Goal: Transaction & Acquisition: Obtain resource

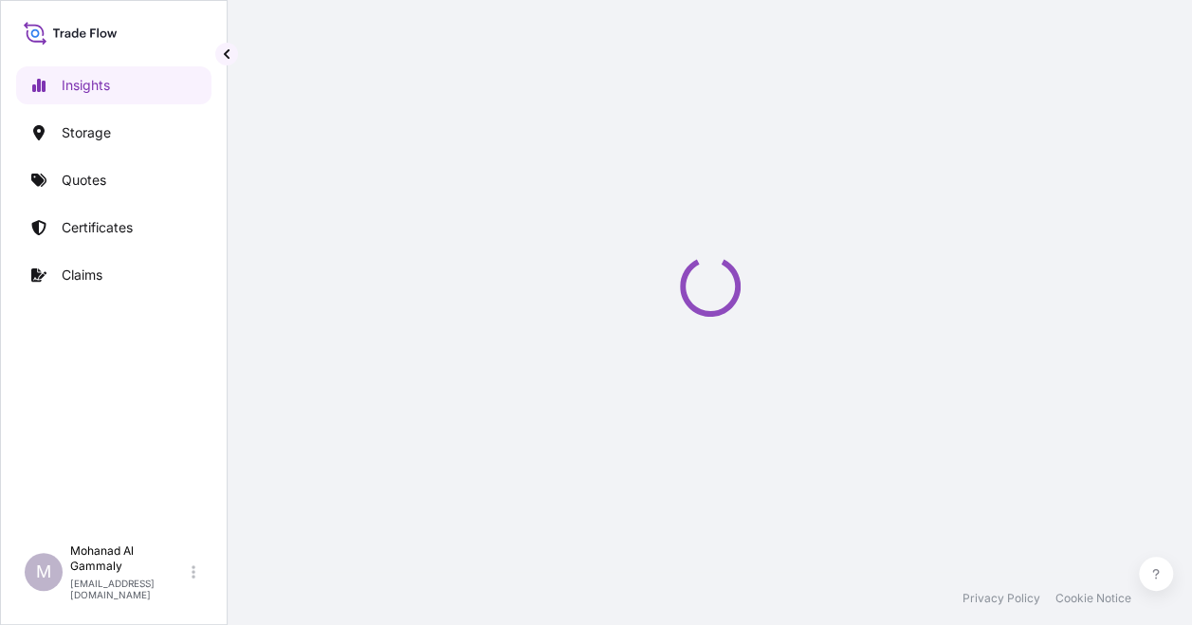
select select "2025"
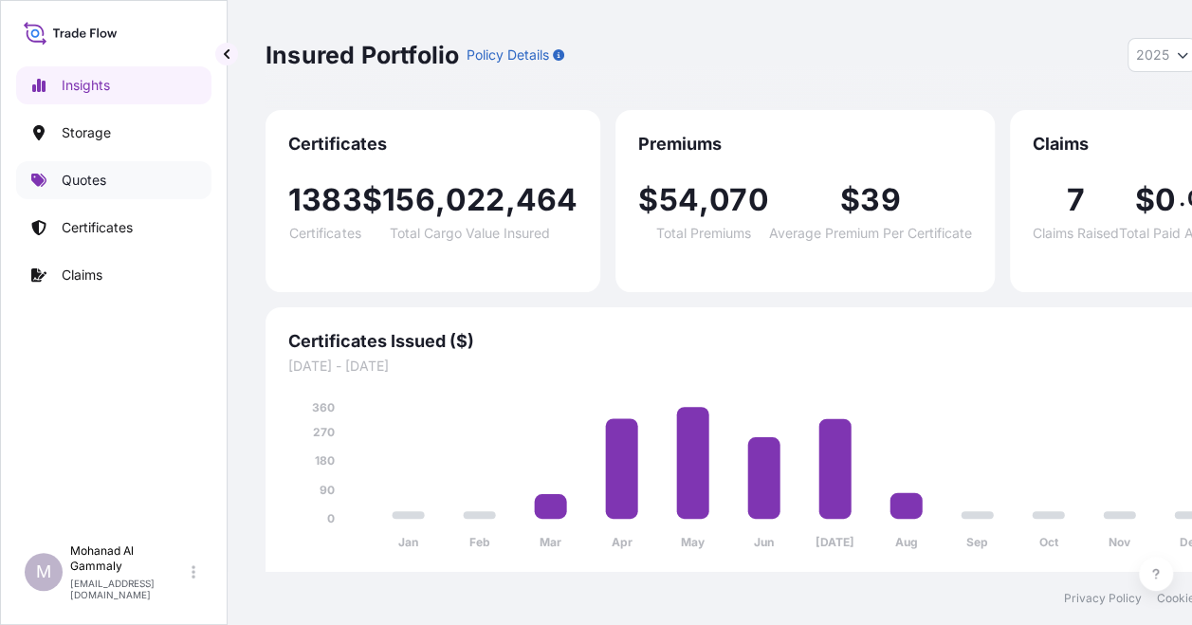
click at [68, 175] on p "Quotes" at bounding box center [84, 180] width 45 height 19
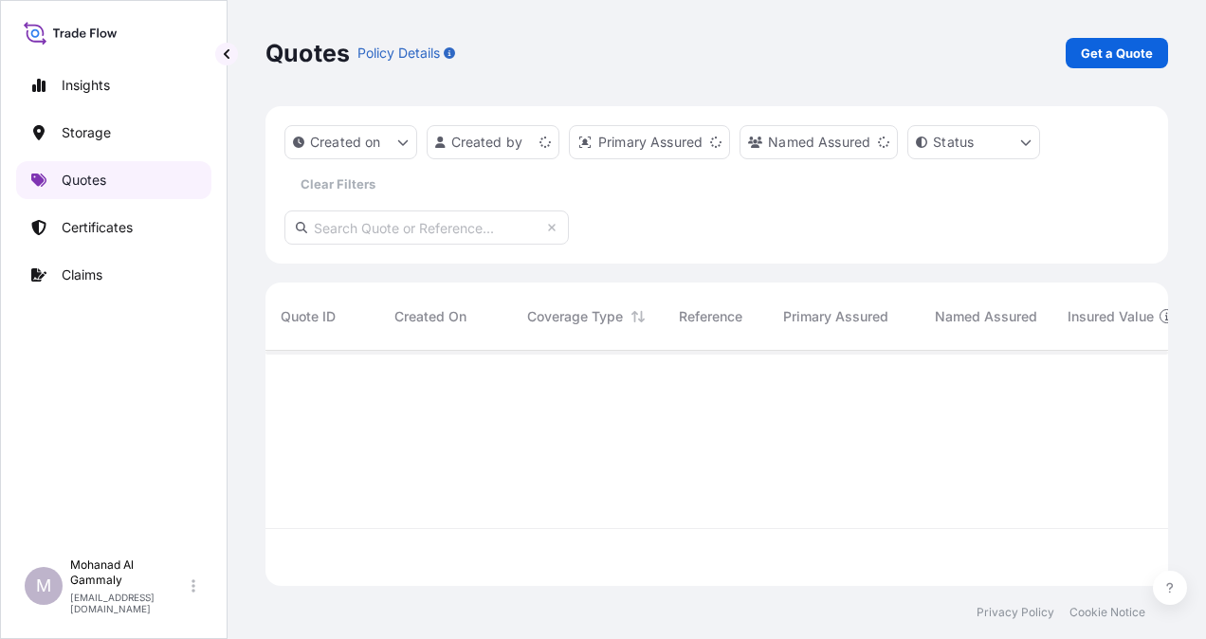
scroll to position [231, 887]
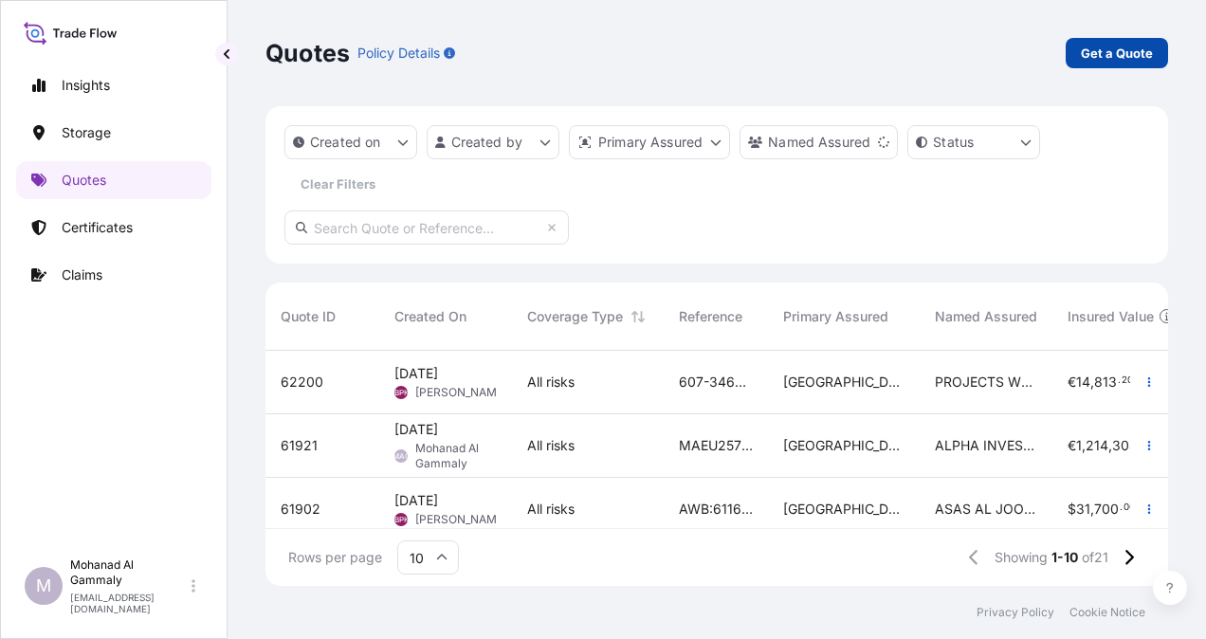
click at [1106, 56] on p "Get a Quote" at bounding box center [1117, 53] width 72 height 19
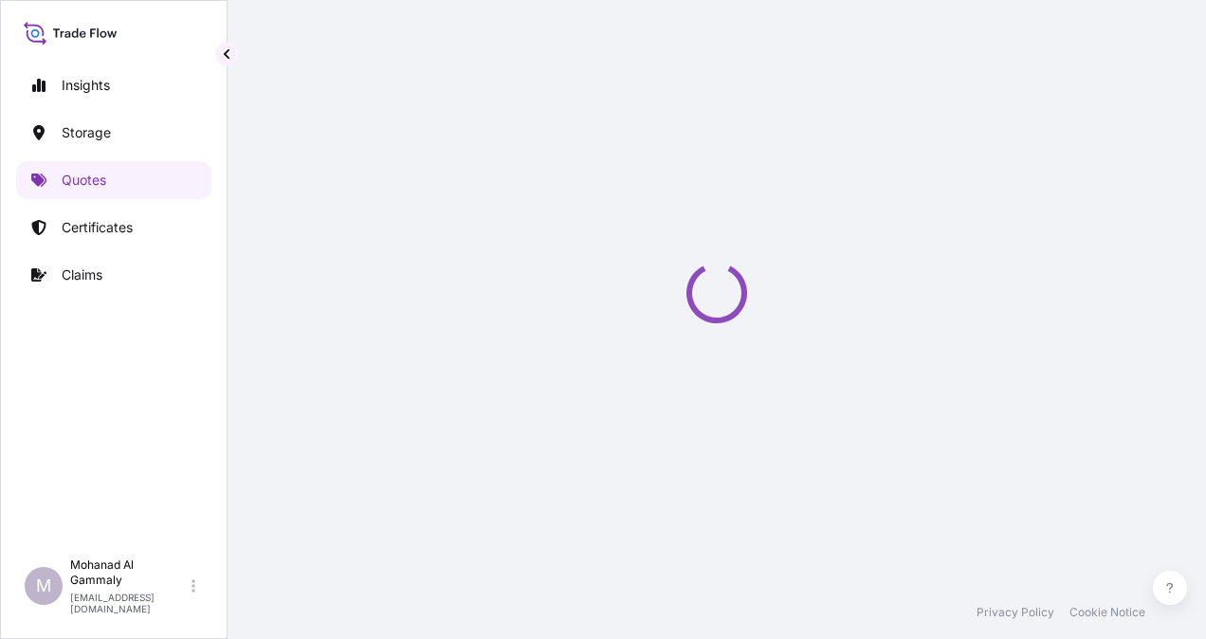
select select "Water"
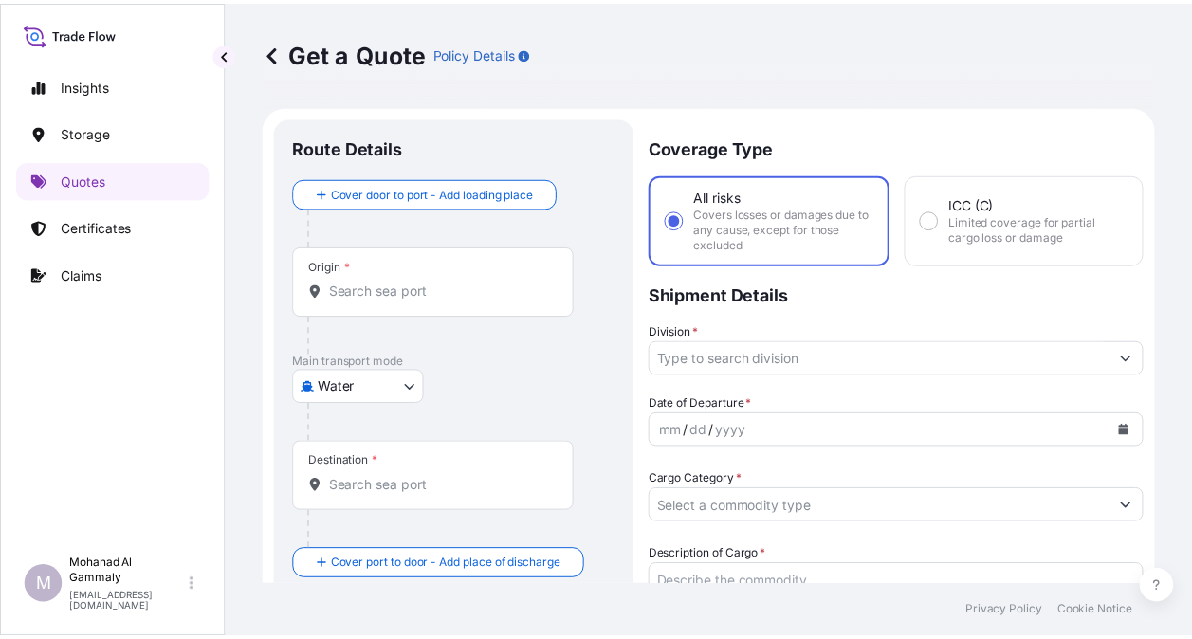
scroll to position [30, 0]
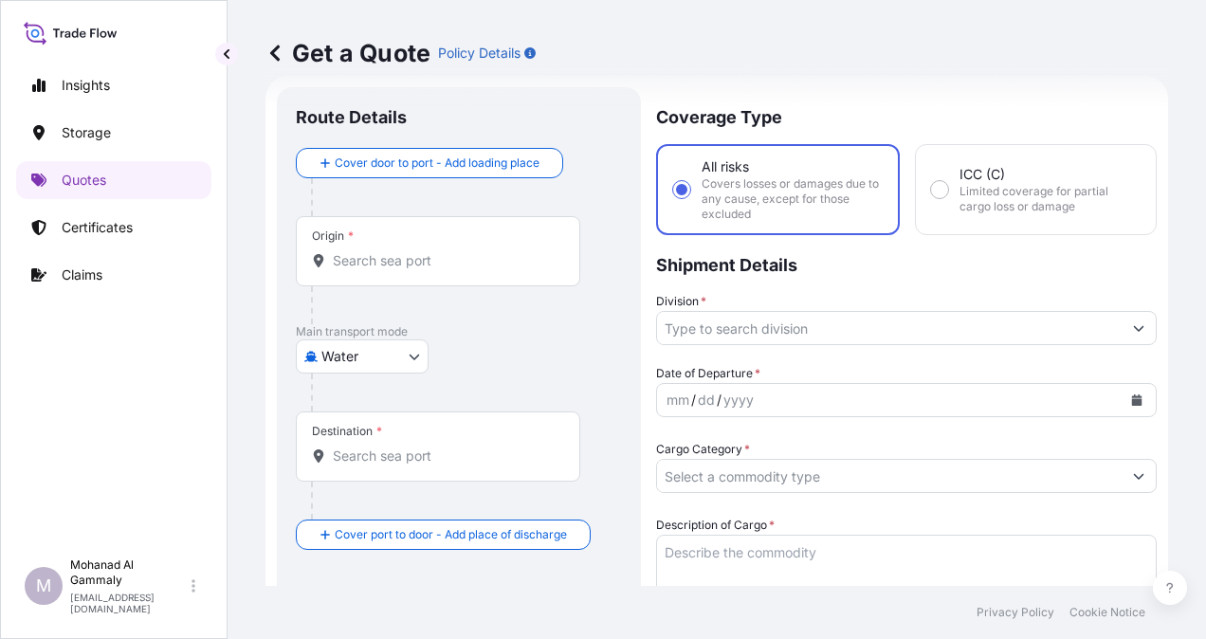
click at [376, 254] on input "Origin *" at bounding box center [445, 260] width 224 height 19
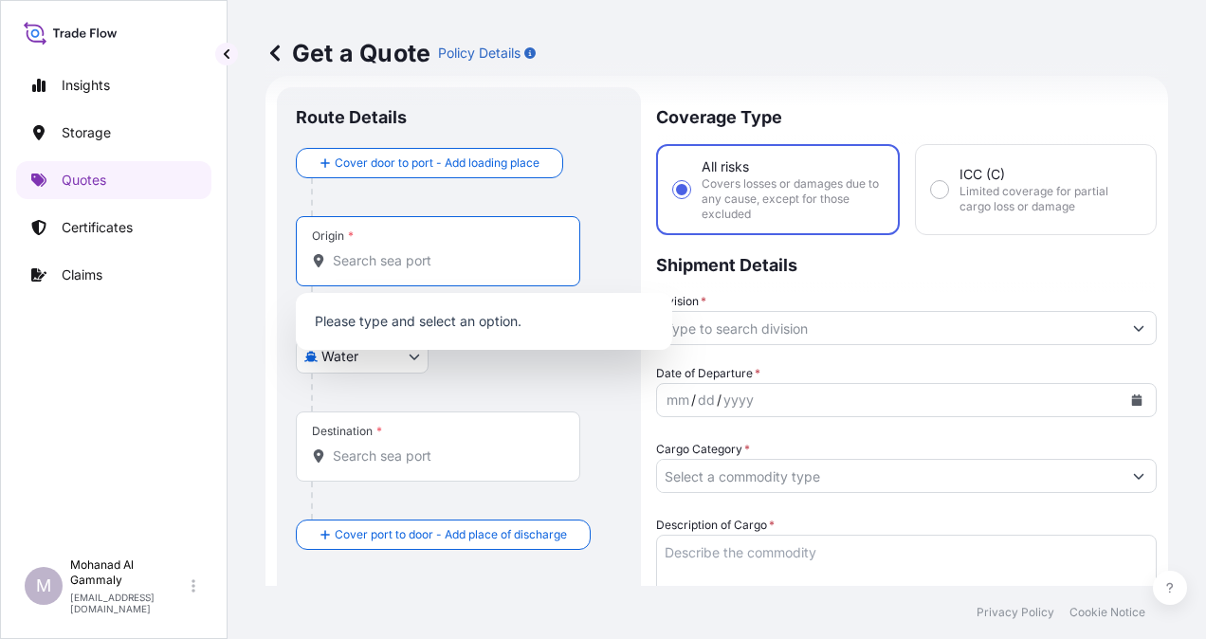
paste input "QINGDAO"
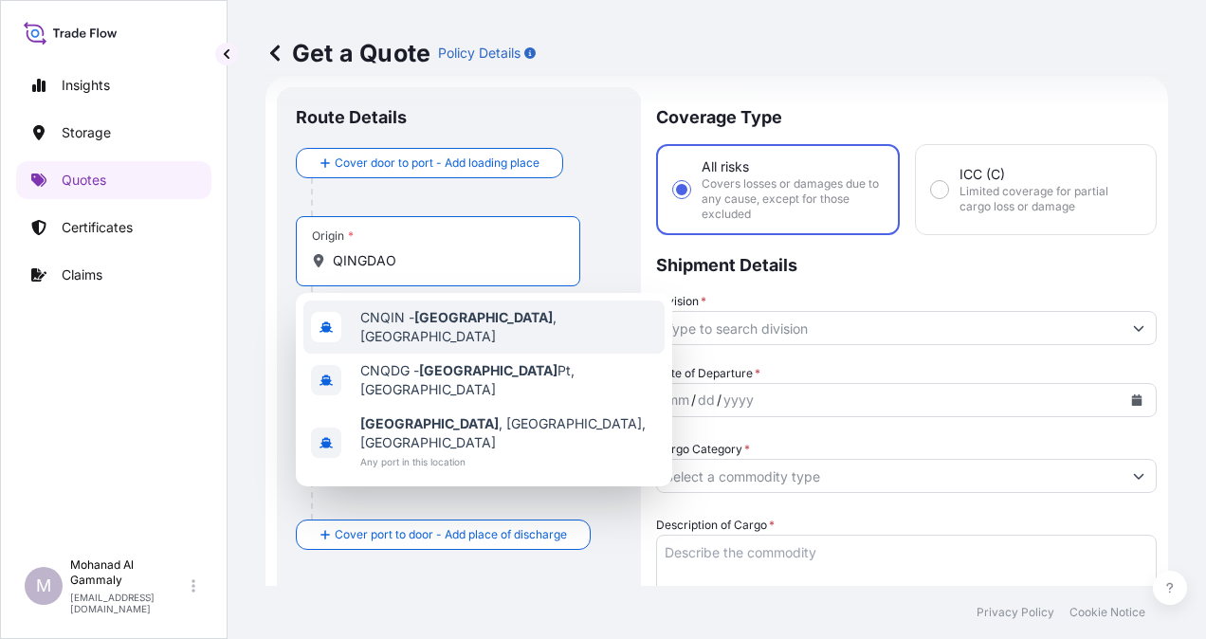
click at [386, 331] on span "CNQIN - [GEOGRAPHIC_DATA] , [GEOGRAPHIC_DATA]" at bounding box center [508, 327] width 297 height 38
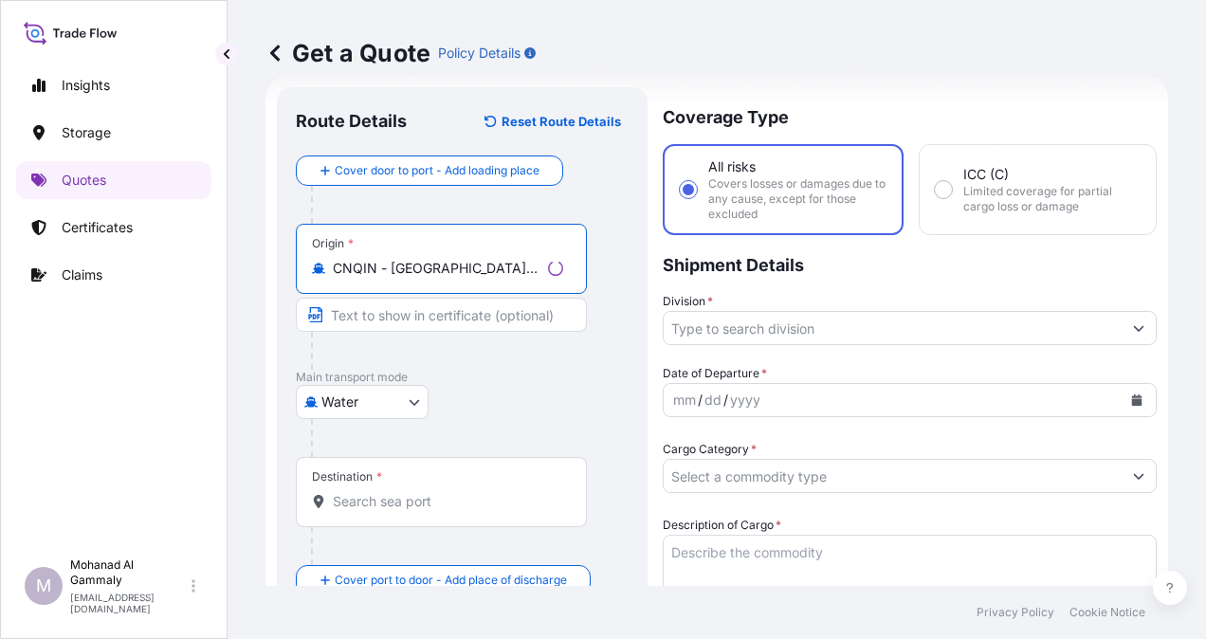
type input "CNQIN - [GEOGRAPHIC_DATA], [GEOGRAPHIC_DATA]"
click at [371, 501] on input "Destination *" at bounding box center [448, 501] width 230 height 19
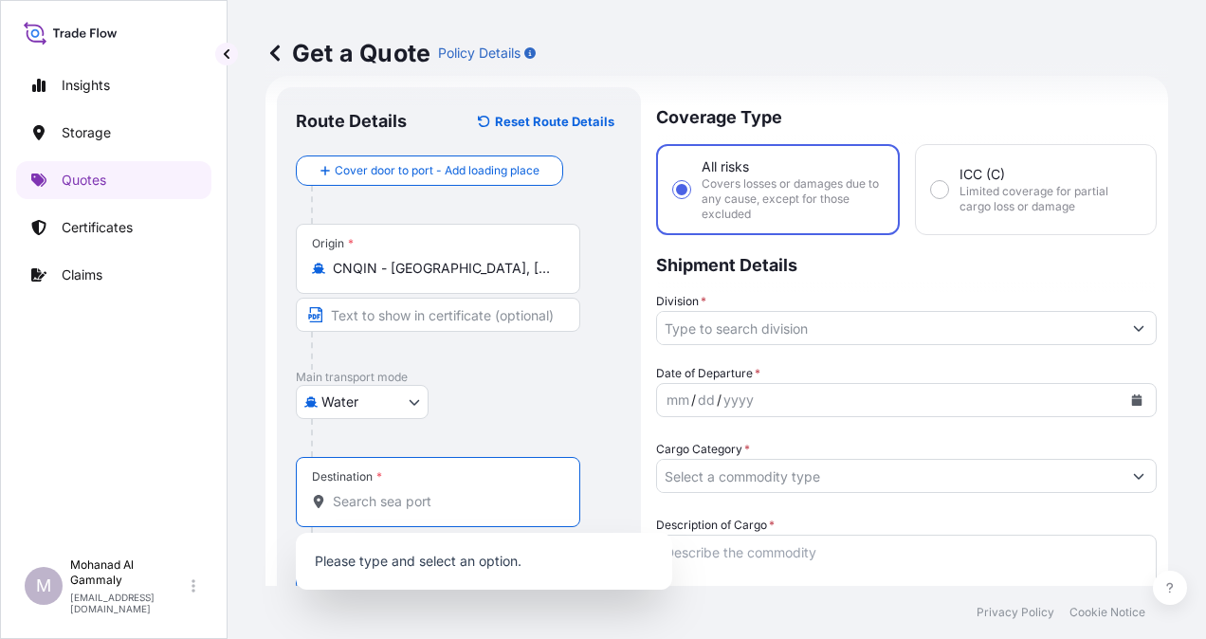
paste input "RIYADH"
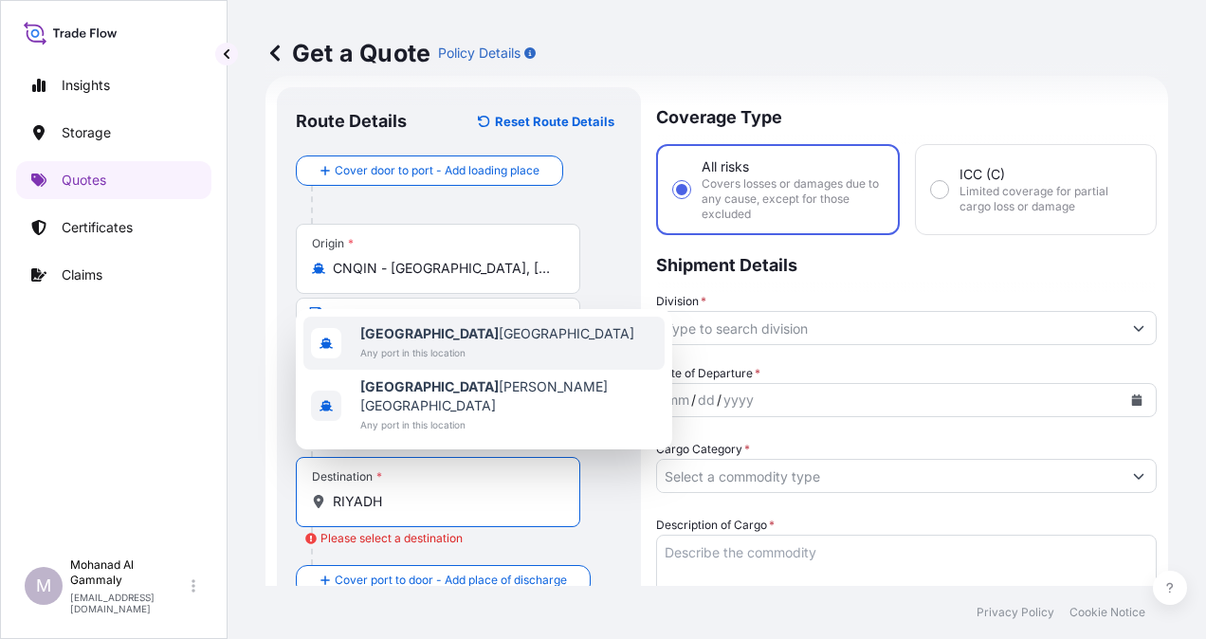
click at [411, 362] on span "Any port in this location" at bounding box center [497, 352] width 274 height 19
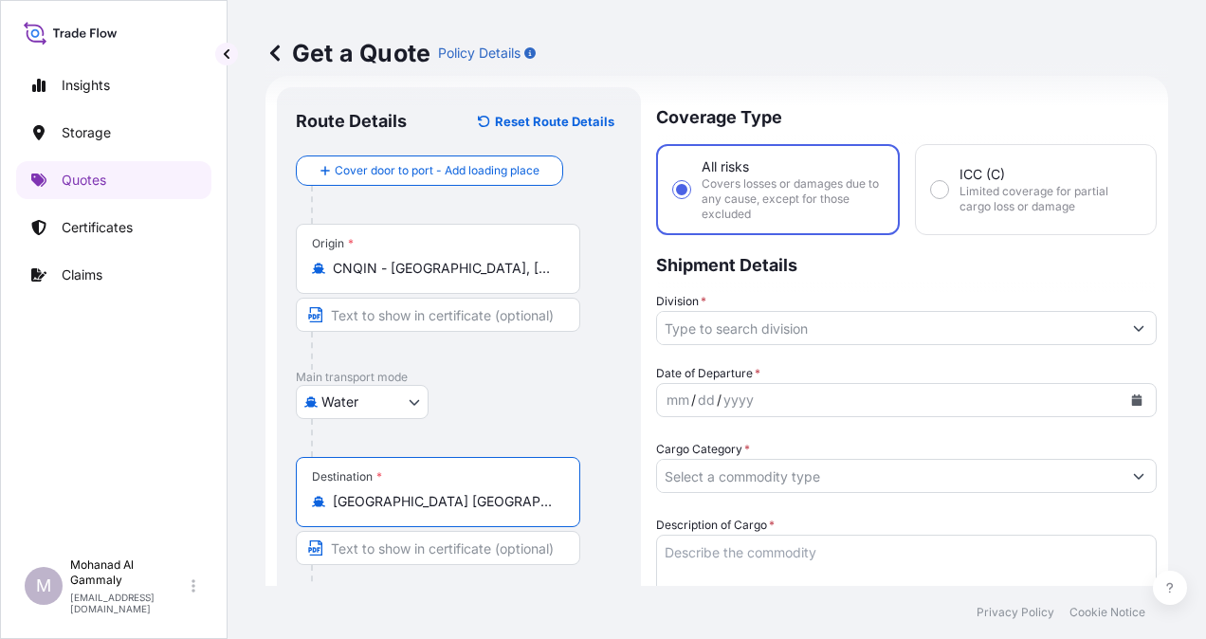
type input "[GEOGRAPHIC_DATA] [GEOGRAPHIC_DATA]"
click at [719, 328] on input "Division *" at bounding box center [889, 328] width 465 height 34
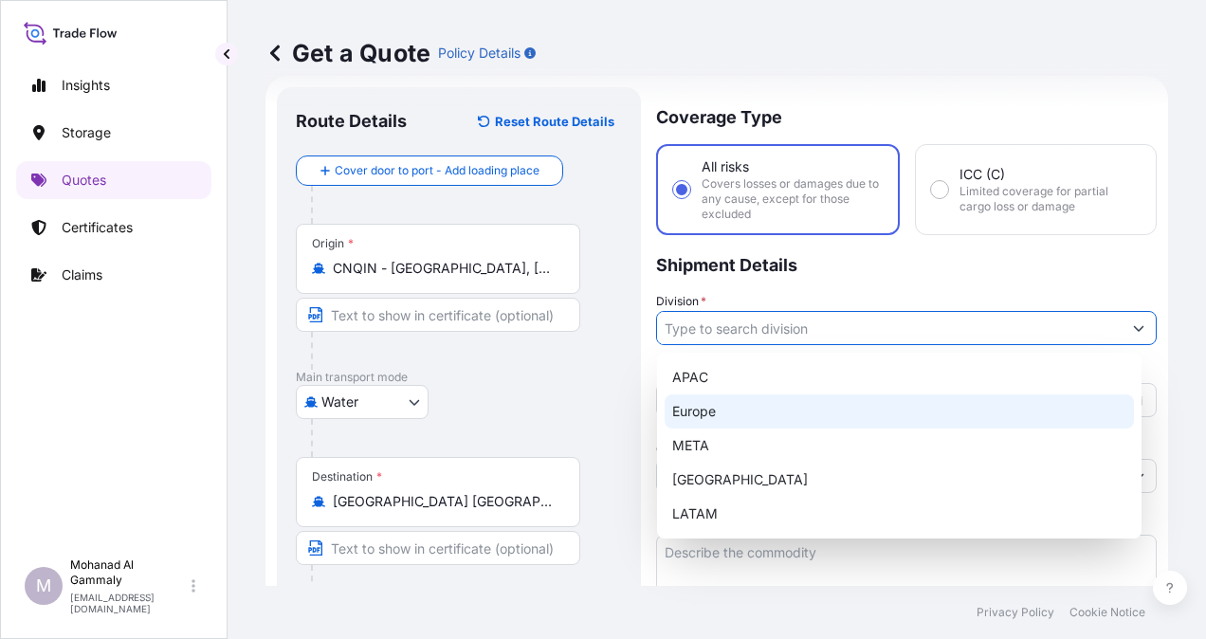
click at [688, 404] on div "Europe" at bounding box center [899, 411] width 469 height 34
type input "Europe"
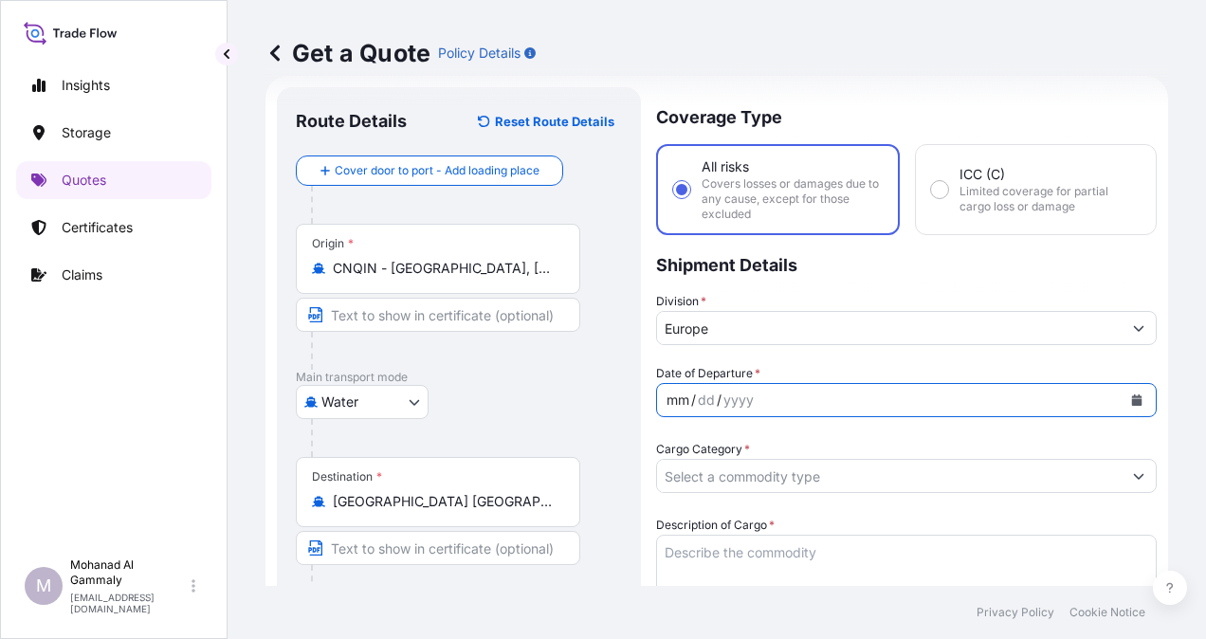
click at [688, 404] on div "mm" at bounding box center [678, 400] width 27 height 23
click at [688, 396] on div "mm" at bounding box center [678, 400] width 27 height 23
click at [1122, 401] on button "Calendar" at bounding box center [1137, 400] width 30 height 30
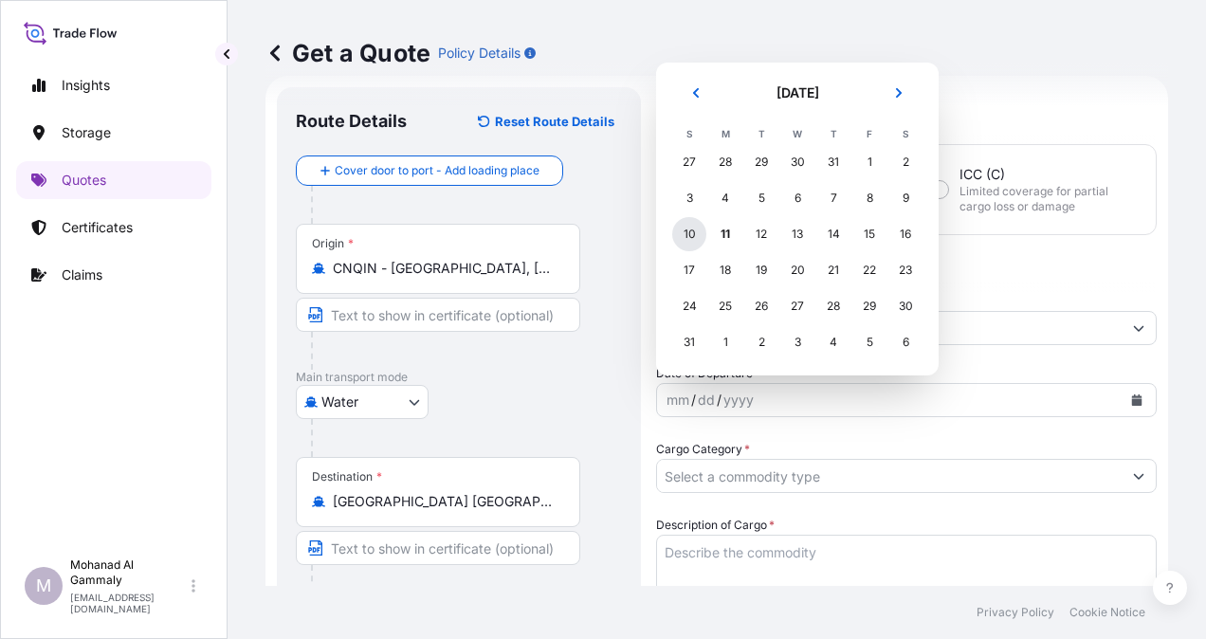
click at [685, 237] on div "10" at bounding box center [689, 234] width 34 height 34
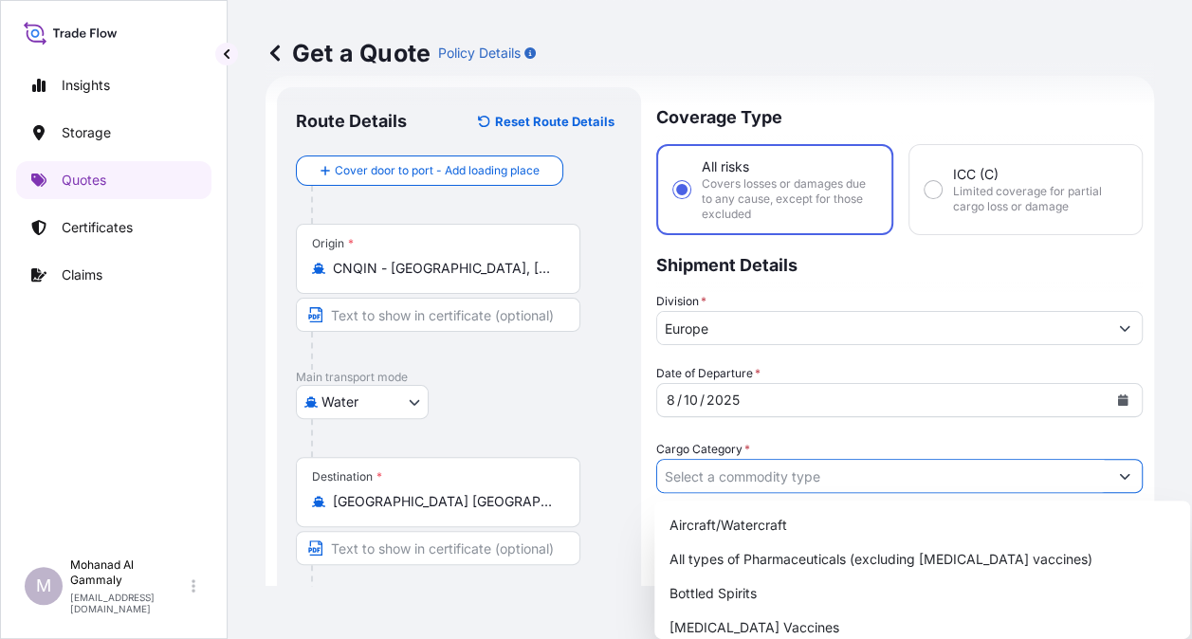
click at [814, 482] on input "Cargo Category *" at bounding box center [882, 476] width 450 height 34
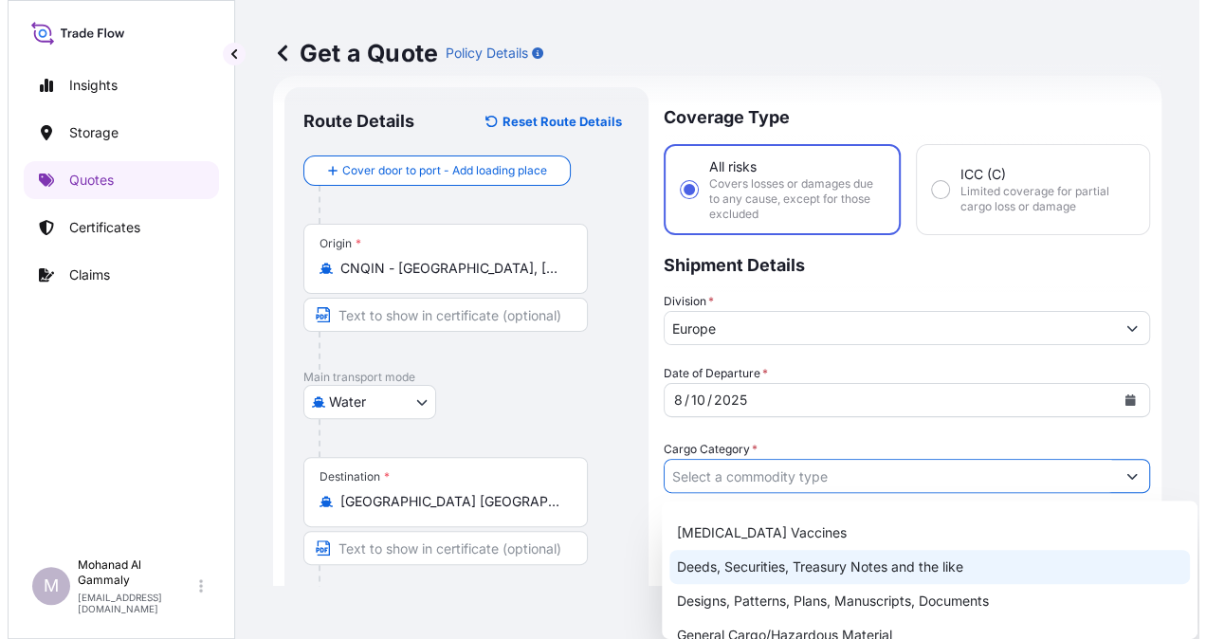
scroll to position [190, 0]
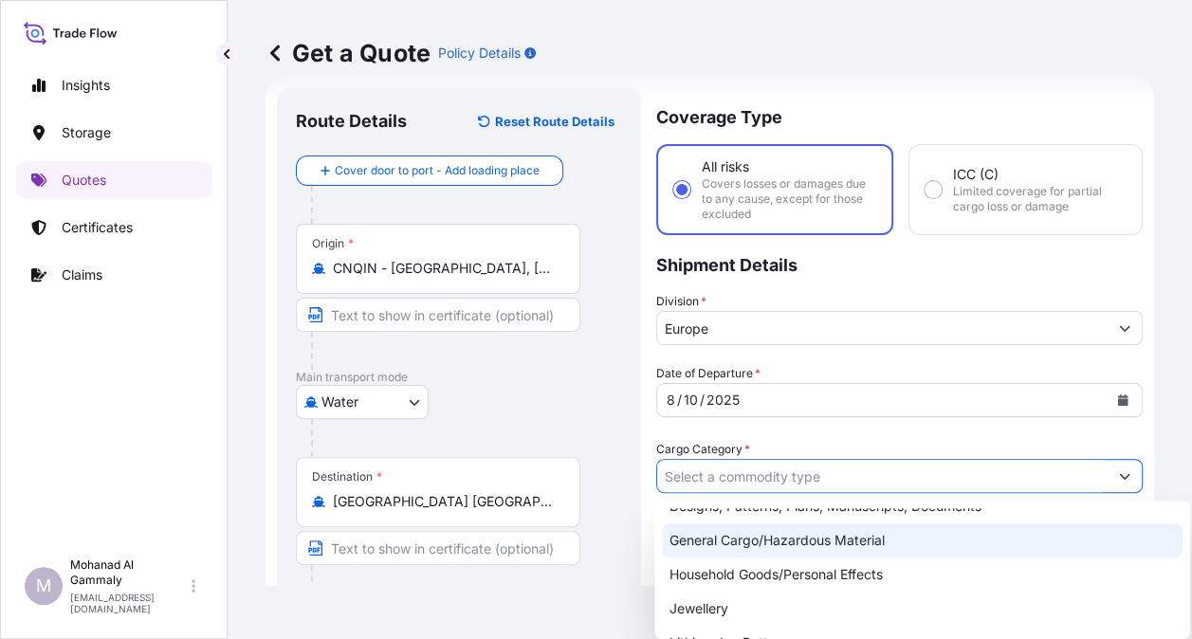
click at [757, 542] on div "General Cargo/Hazardous Material" at bounding box center [922, 540] width 521 height 34
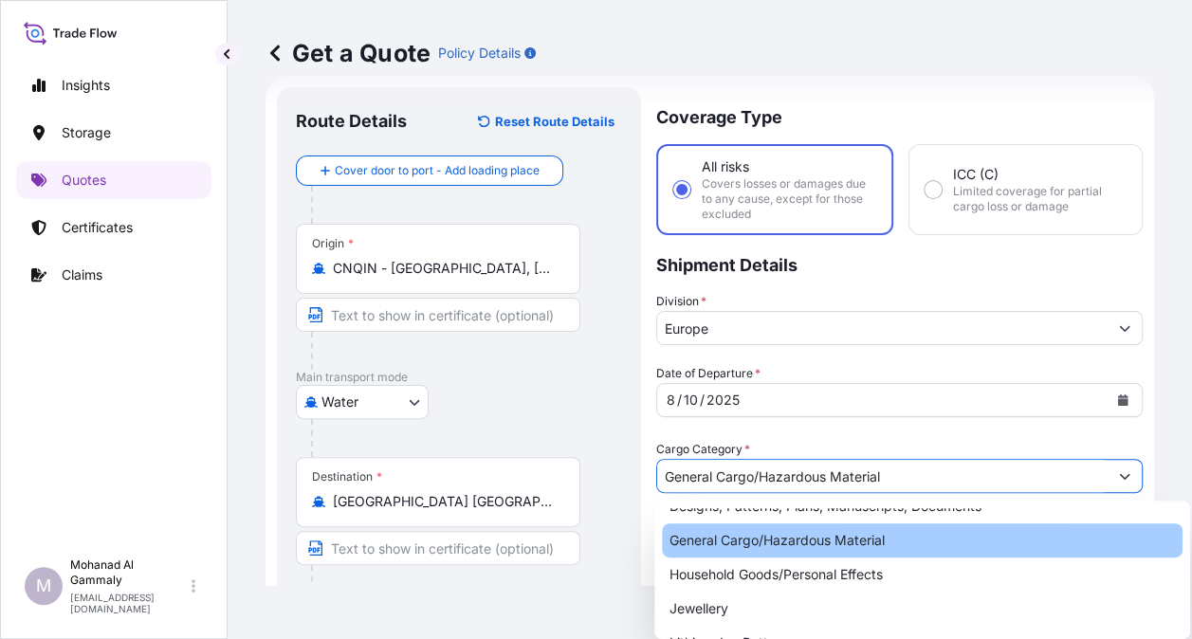
type input "General Cargo/Hazardous Material"
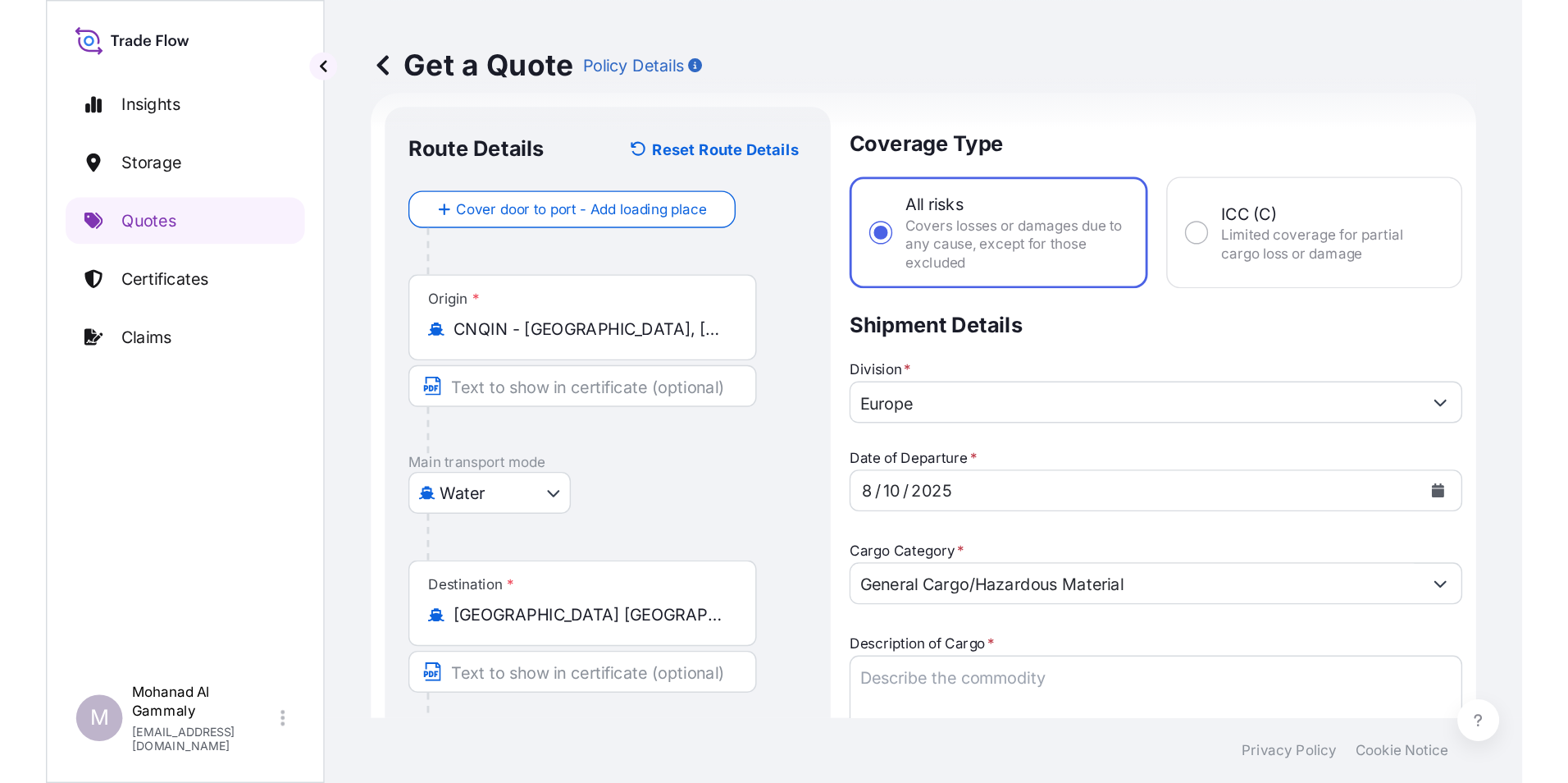
scroll to position [190, 0]
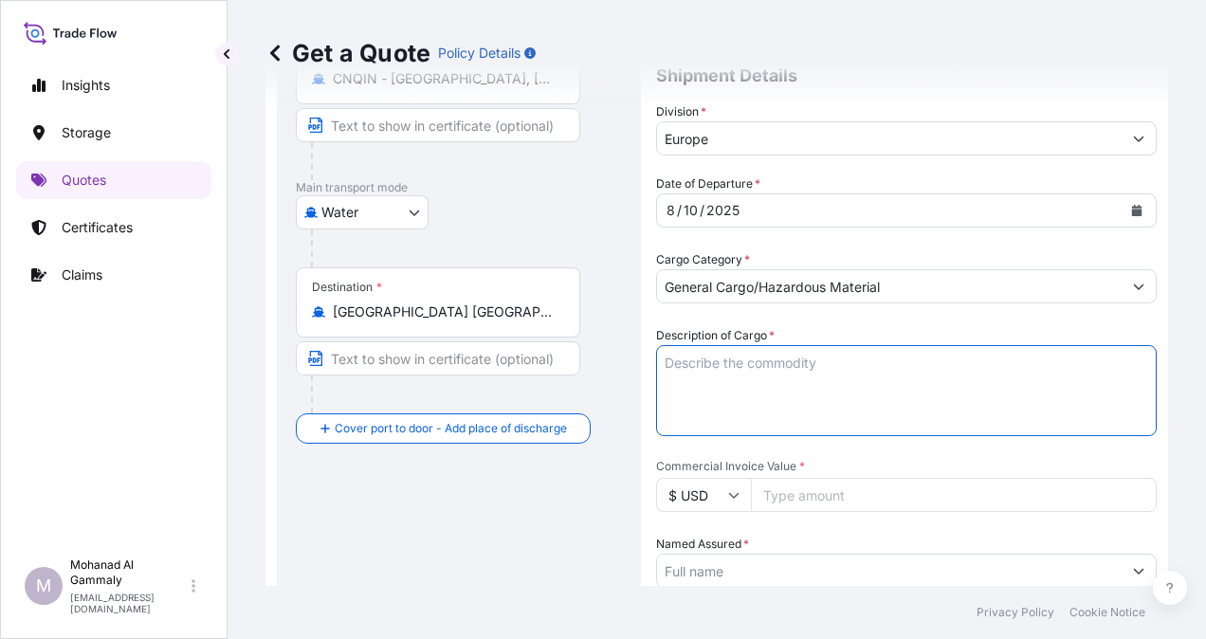
click at [722, 375] on textarea "Description of Cargo *" at bounding box center [906, 390] width 501 height 91
paste textarea "AIR SICKNESS BAG (NEW LOGO)"
type textarea "AIR SICKNESS BAG (NEW LOGO)"
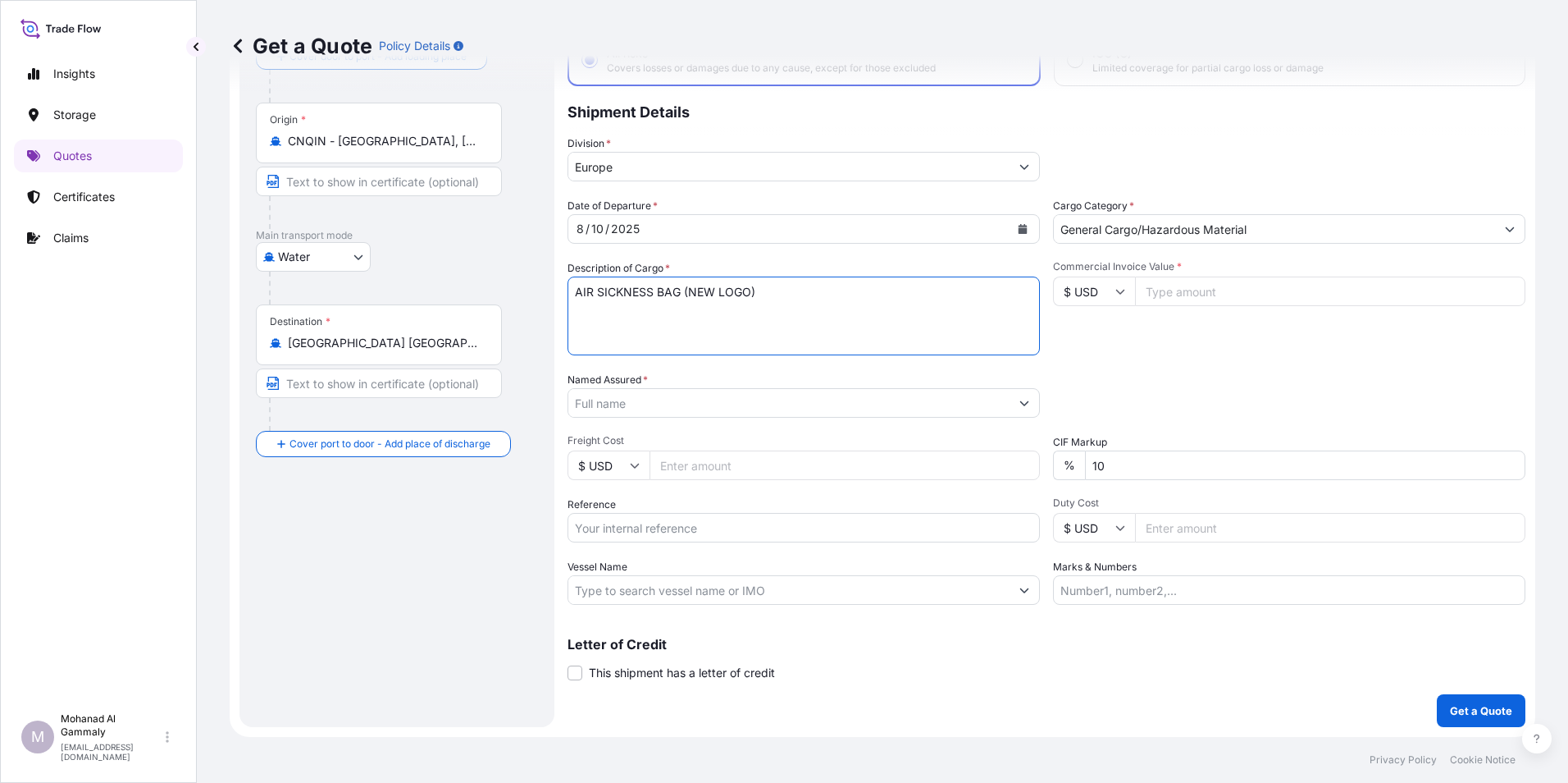
scroll to position [118, 0]
click at [1042, 298] on input "Commercial Invoice Value *" at bounding box center [1329, 292] width 390 height 29
paste input "85756.500"
type input "85756.500"
click at [1042, 351] on div "Commercial Invoice Value * $ USD 85756.500" at bounding box center [1289, 308] width 472 height 95
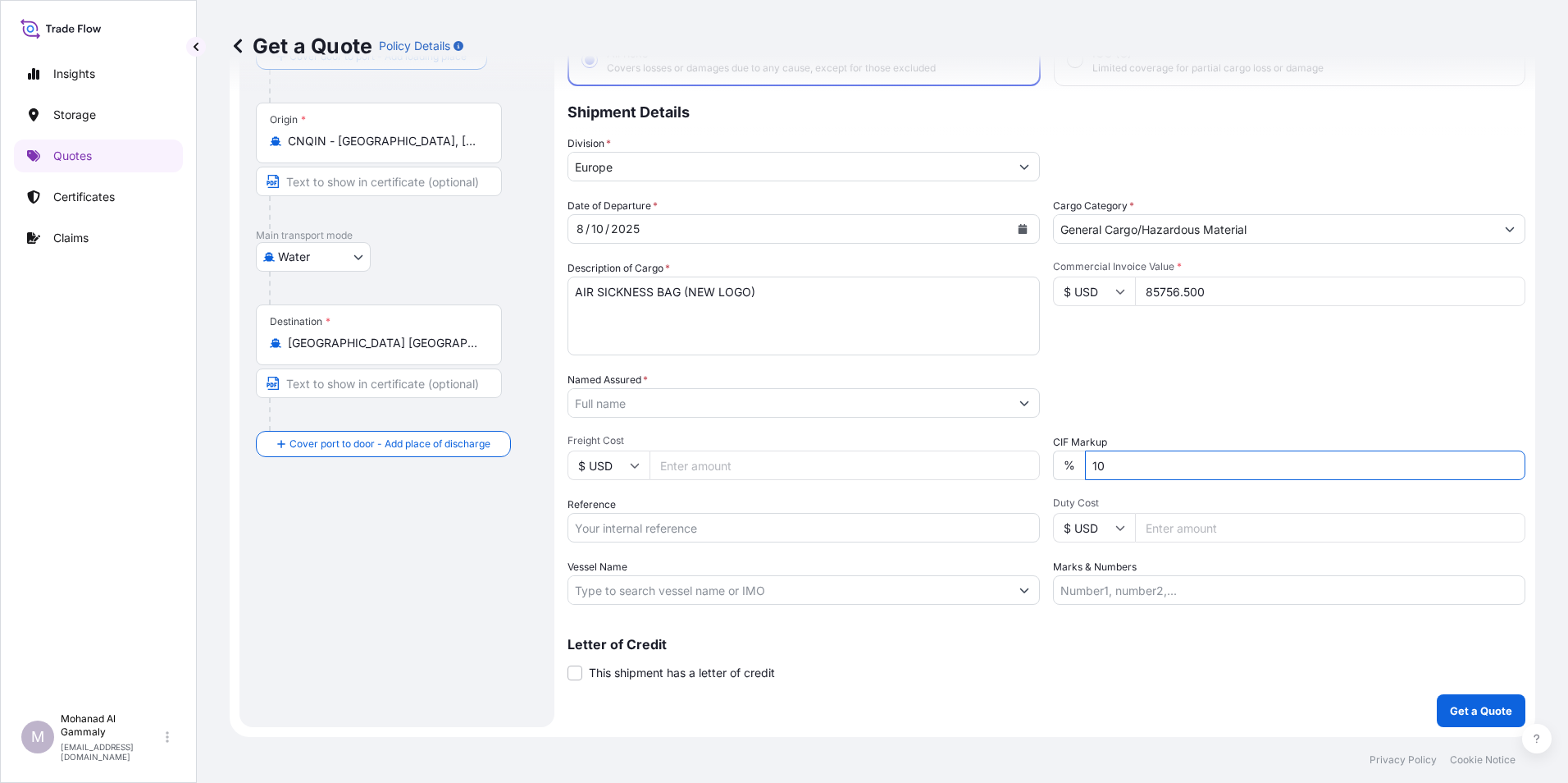
click at [1042, 467] on input "10" at bounding box center [1304, 465] width 440 height 29
type input "1"
type input "0"
click at [681, 520] on input "Reference" at bounding box center [803, 528] width 472 height 29
paste input "PO# E - 22002053/ FOB / Seafreight / 18-July.'25/INV63140201"
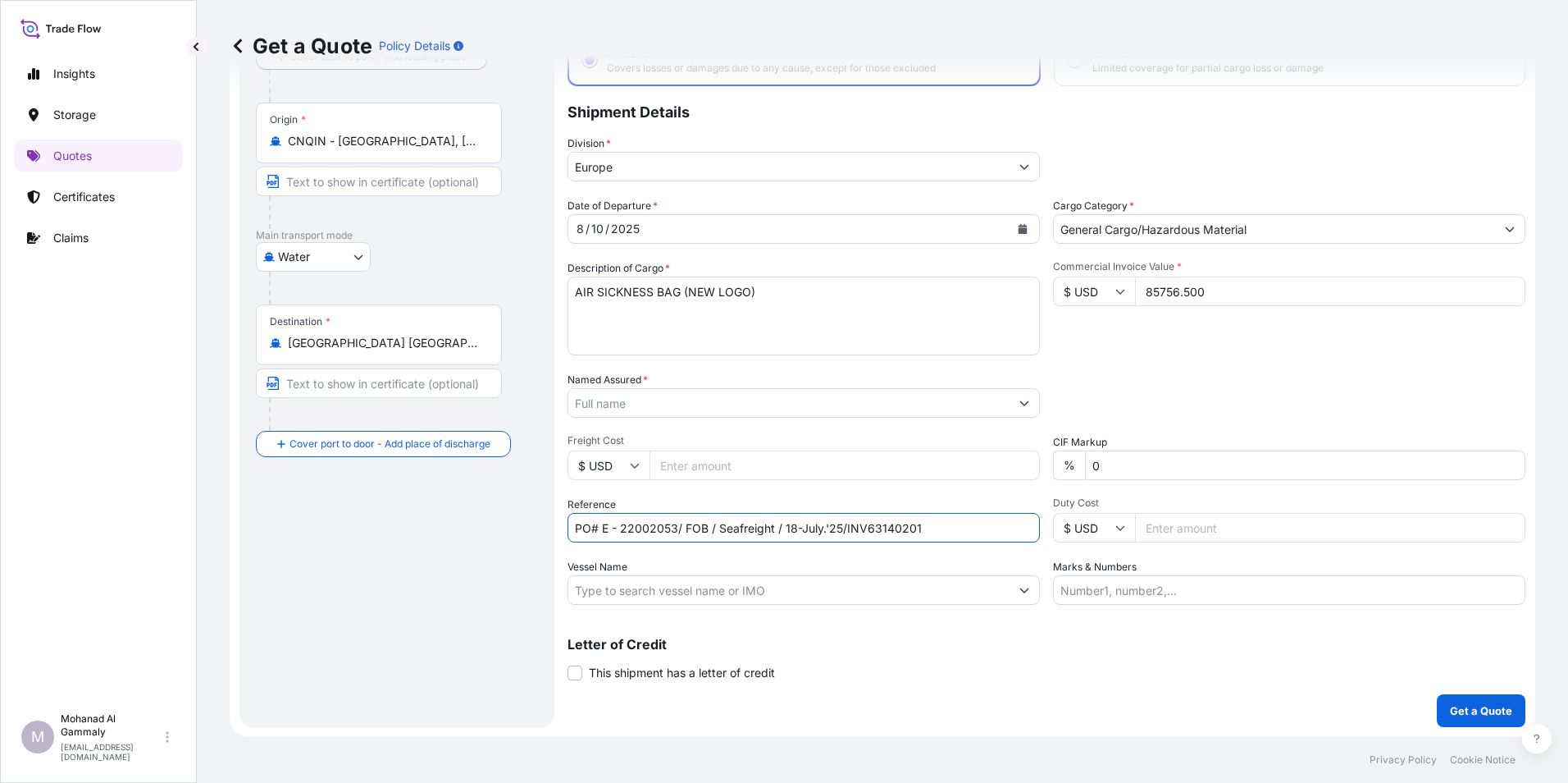
click at [846, 529] on input "PO# E - 22002053/ FOB / Seafreight / 18-July.'25/INV63140201" at bounding box center [803, 528] width 472 height 29
click at [833, 537] on input "PO# E - 22002053/ /INV63140201" at bounding box center [803, 528] width 472 height 29
paste input "3315238750"
type input "PO# E - 22002053/ /INV63140201// 3315238750"
click at [1042, 552] on p "Get a Quote" at bounding box center [1481, 710] width 62 height 16
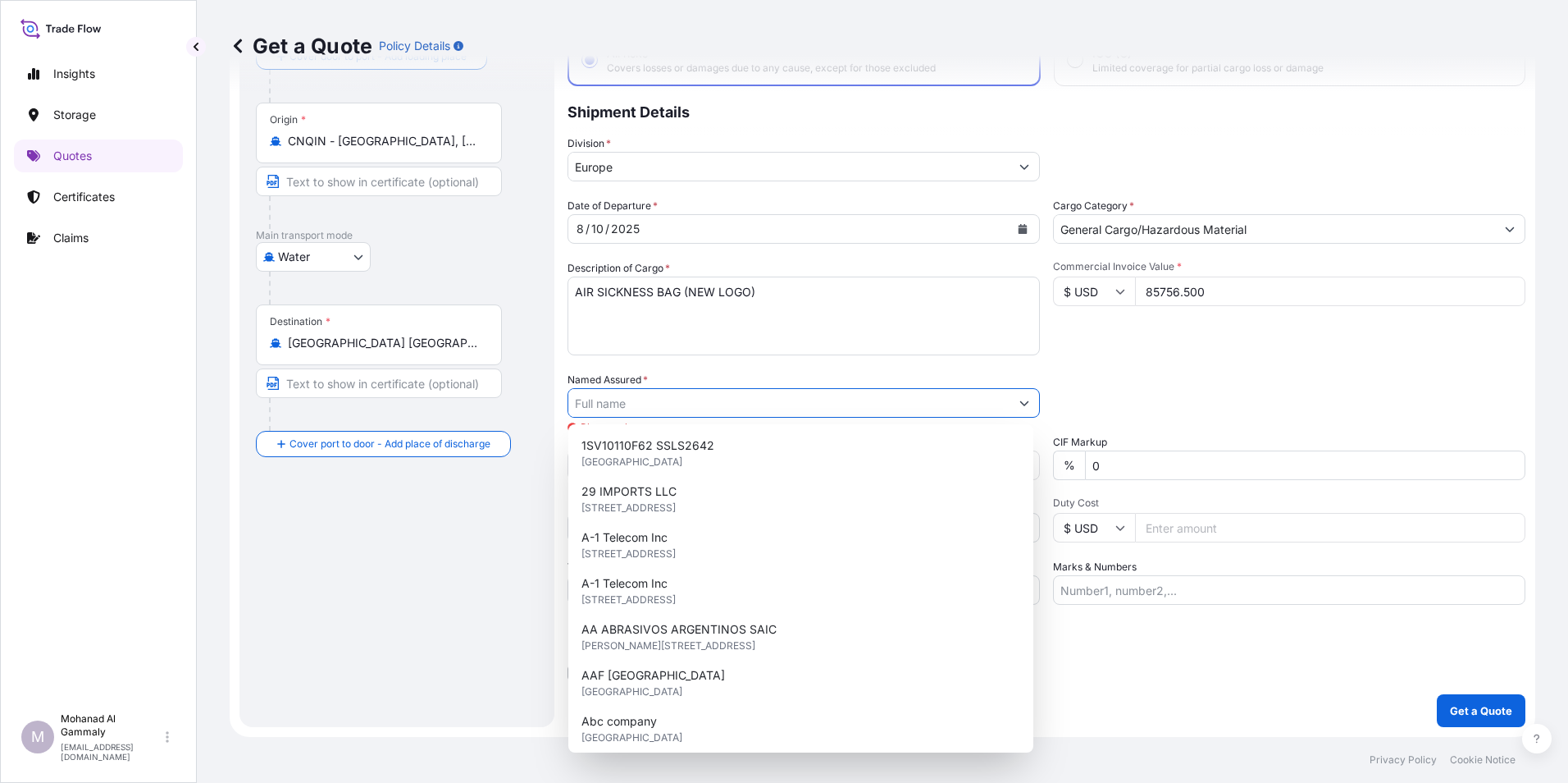
click at [598, 399] on input "Named Assured *" at bounding box center [789, 402] width 441 height 29
paste input "CATRION CATERING HOLDING COMPANY"
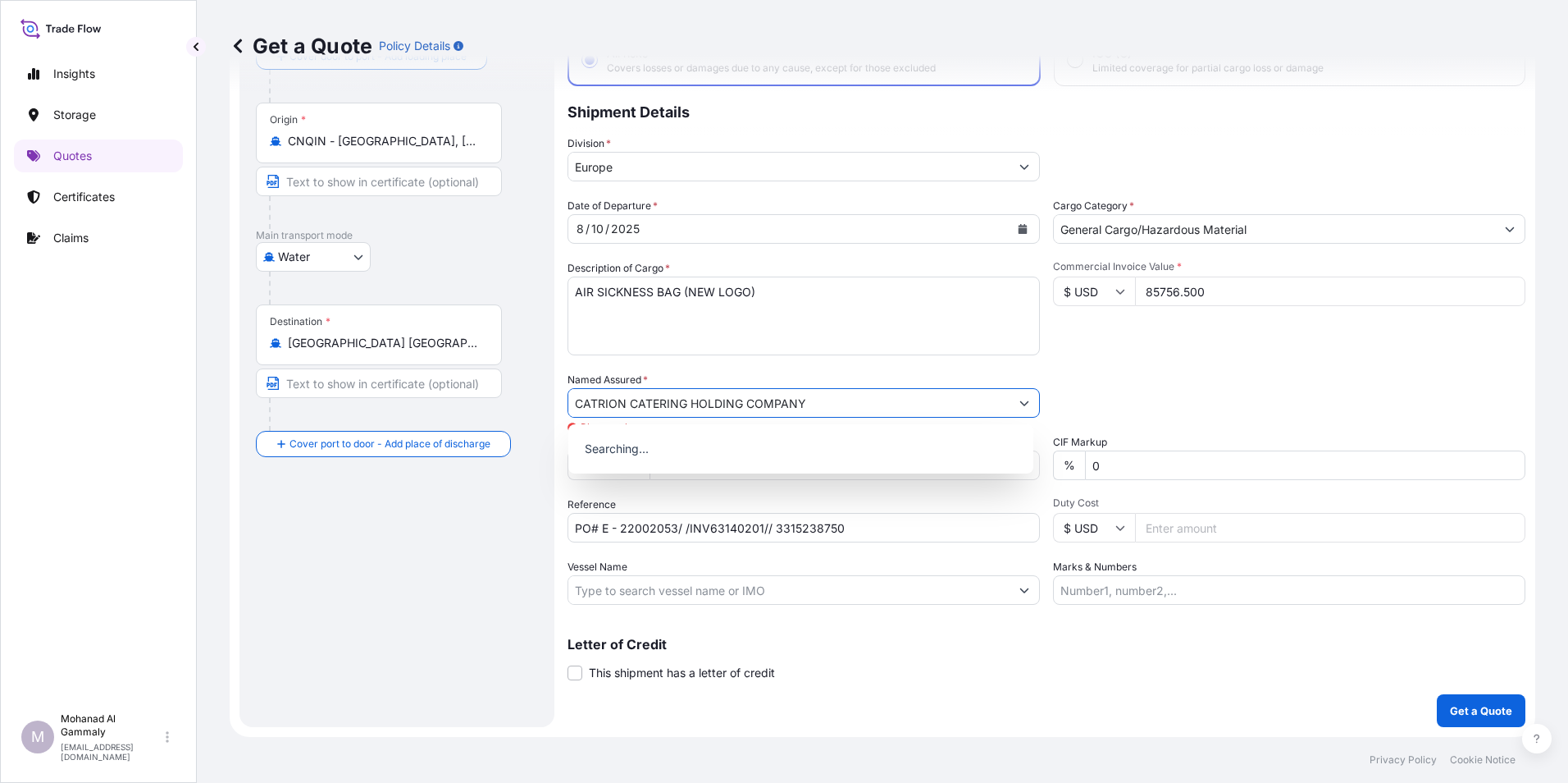
type input "CATRION CATERING HOLDING COMPANY"
click at [810, 362] on div "Date of Departure * 8 / 10 / 2025 Cargo Category * General Cargo/Hazardous Mate…" at bounding box center [1046, 401] width 957 height 407
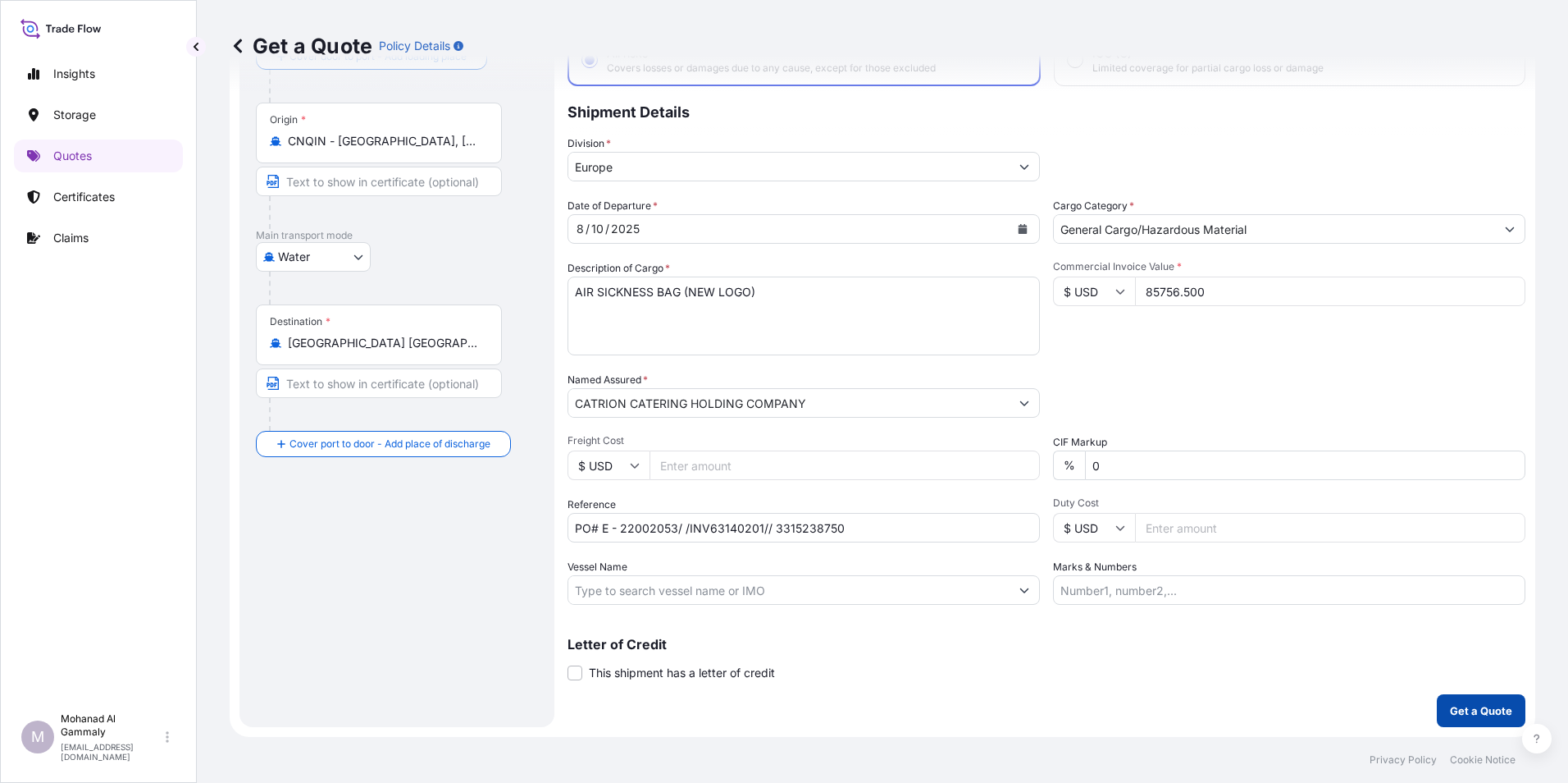
click at [1042, 552] on p "Get a Quote" at bounding box center [1481, 710] width 62 height 16
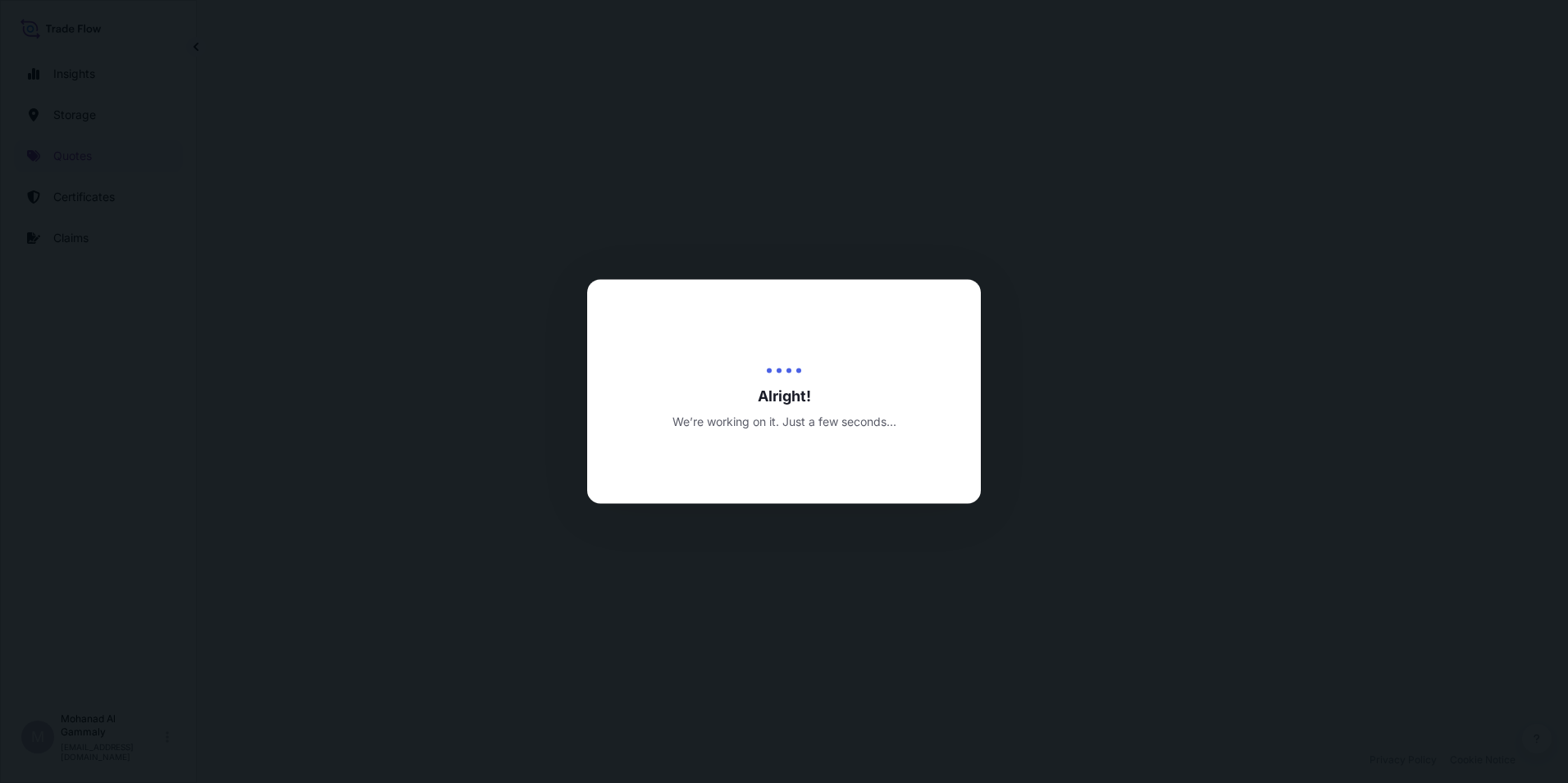
select select "Water"
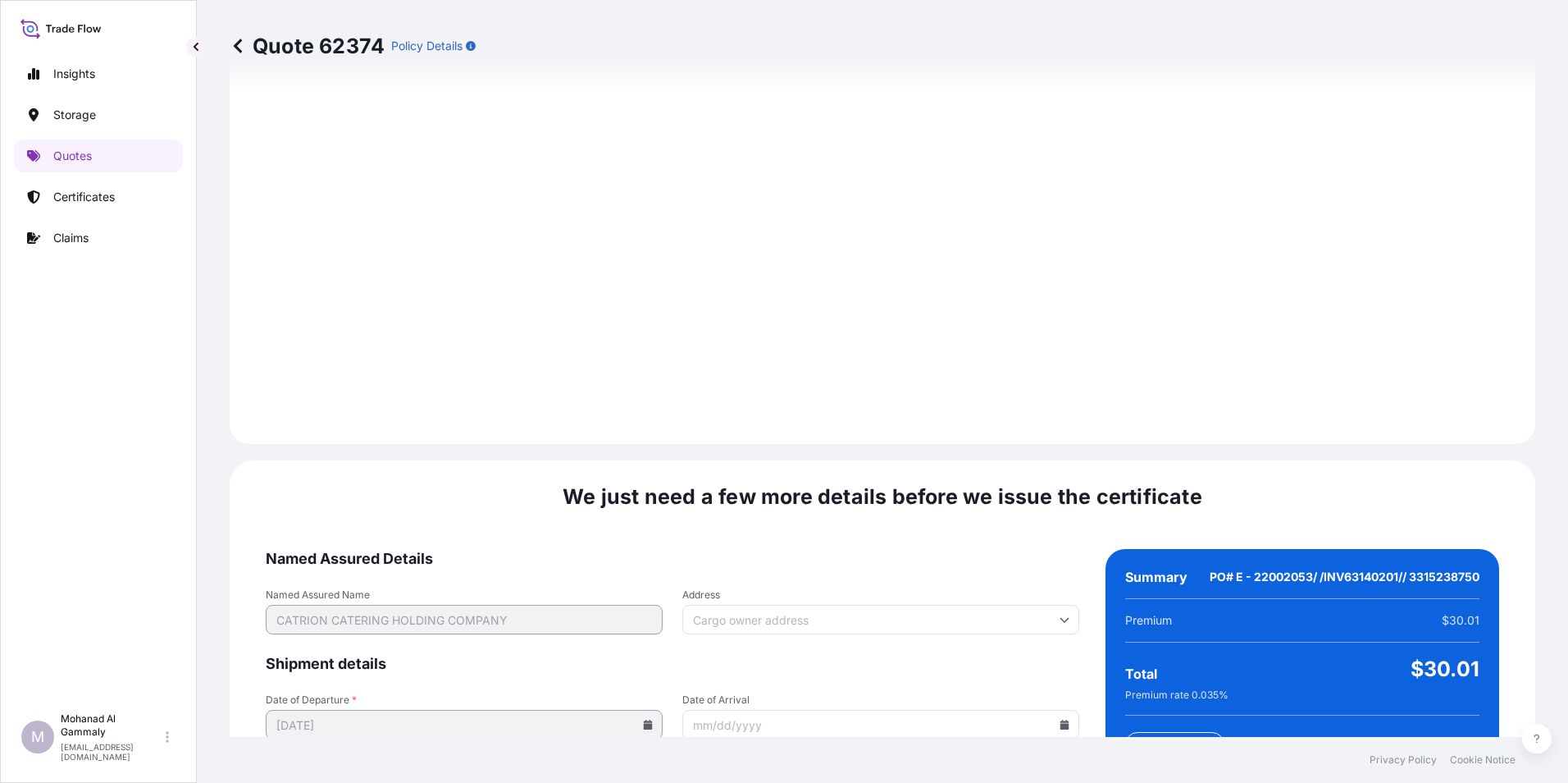
scroll to position [2310, 0]
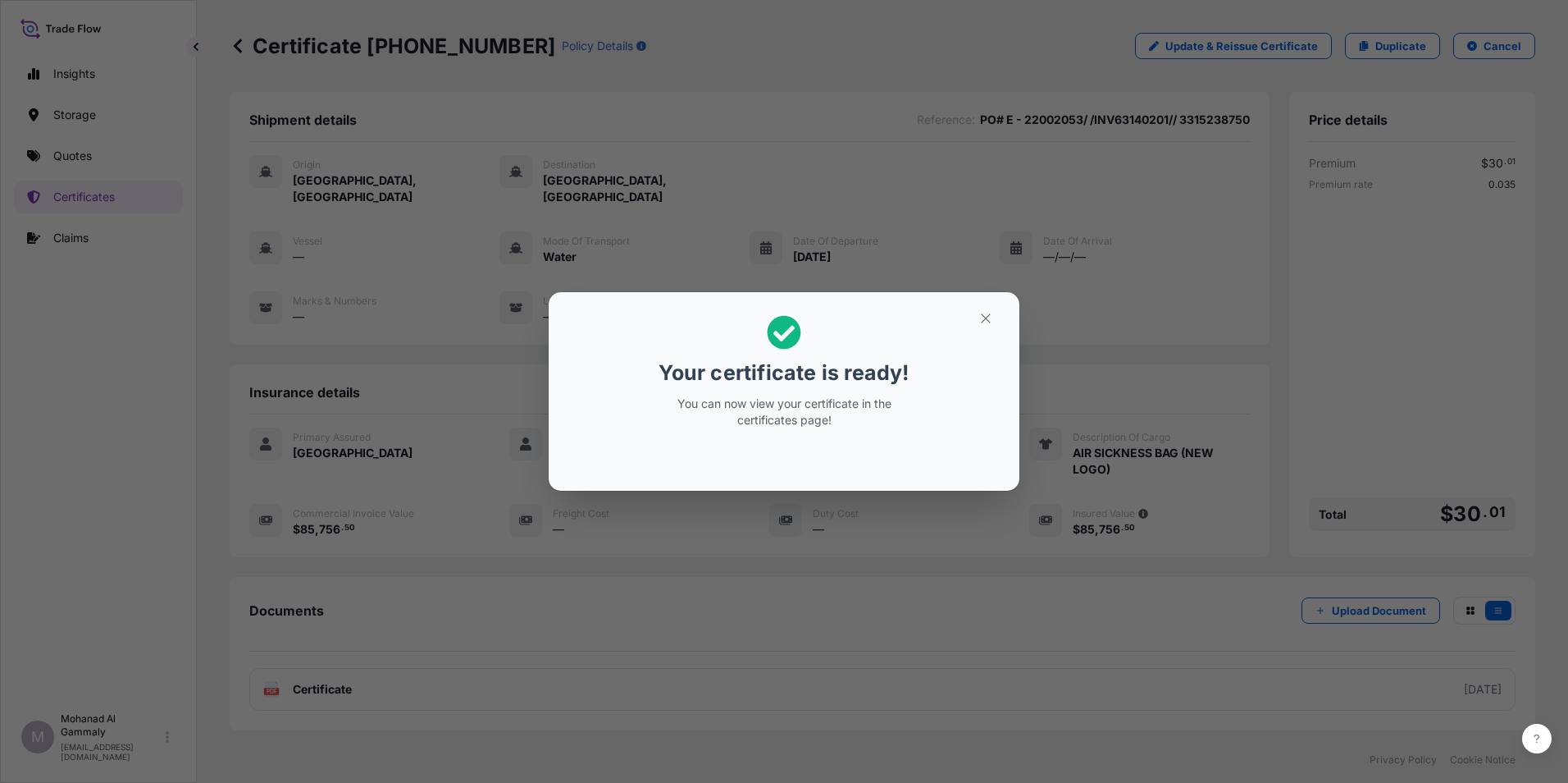
click at [1042, 316] on div "Your certificate is ready! You can now view your certificate in the certificate…" at bounding box center [784, 391] width 1568 height 783
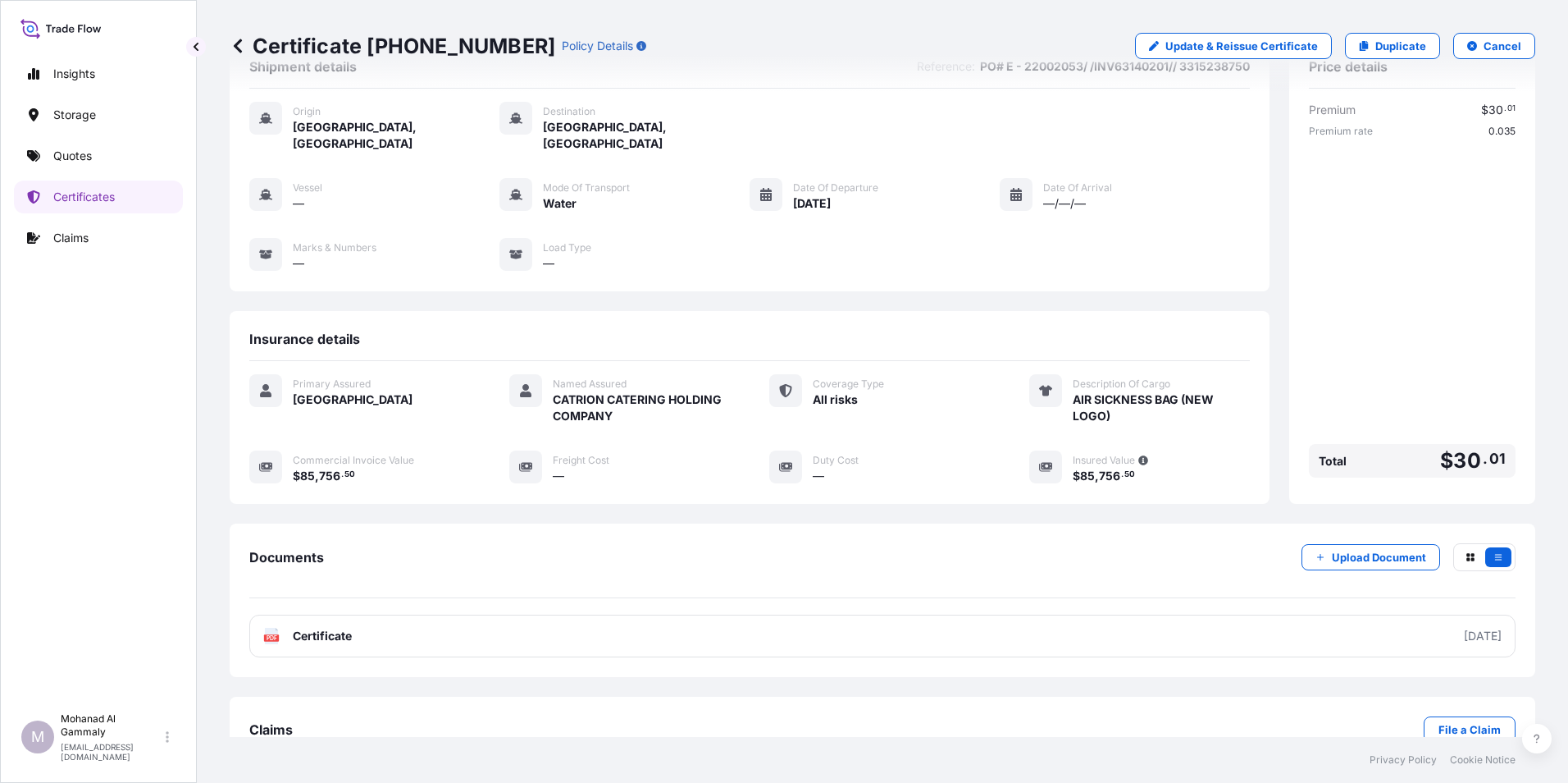
scroll to position [80, 0]
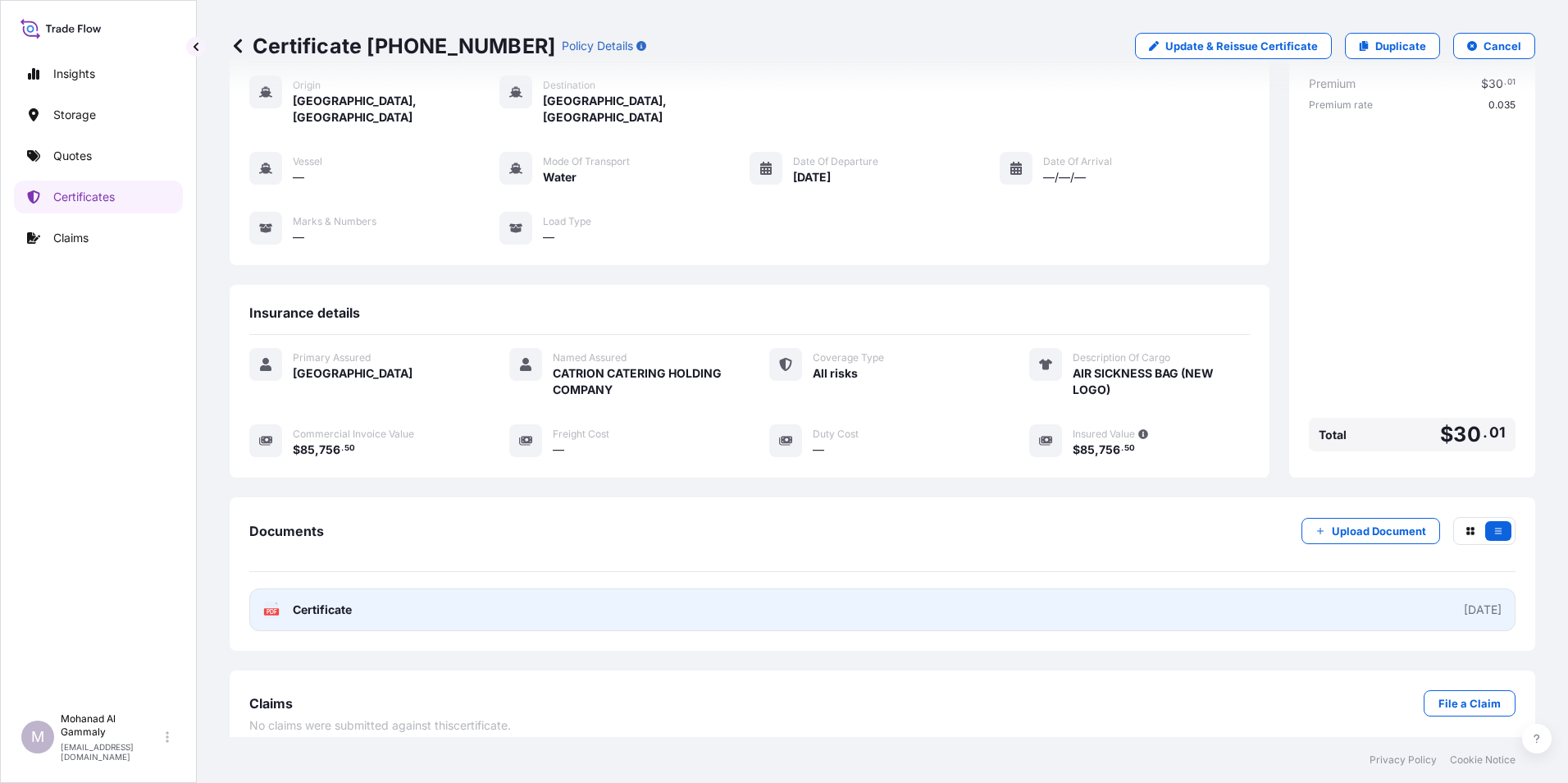
click at [550, 552] on link "PDF Certificate 2025-08-11" at bounding box center [882, 609] width 1266 height 42
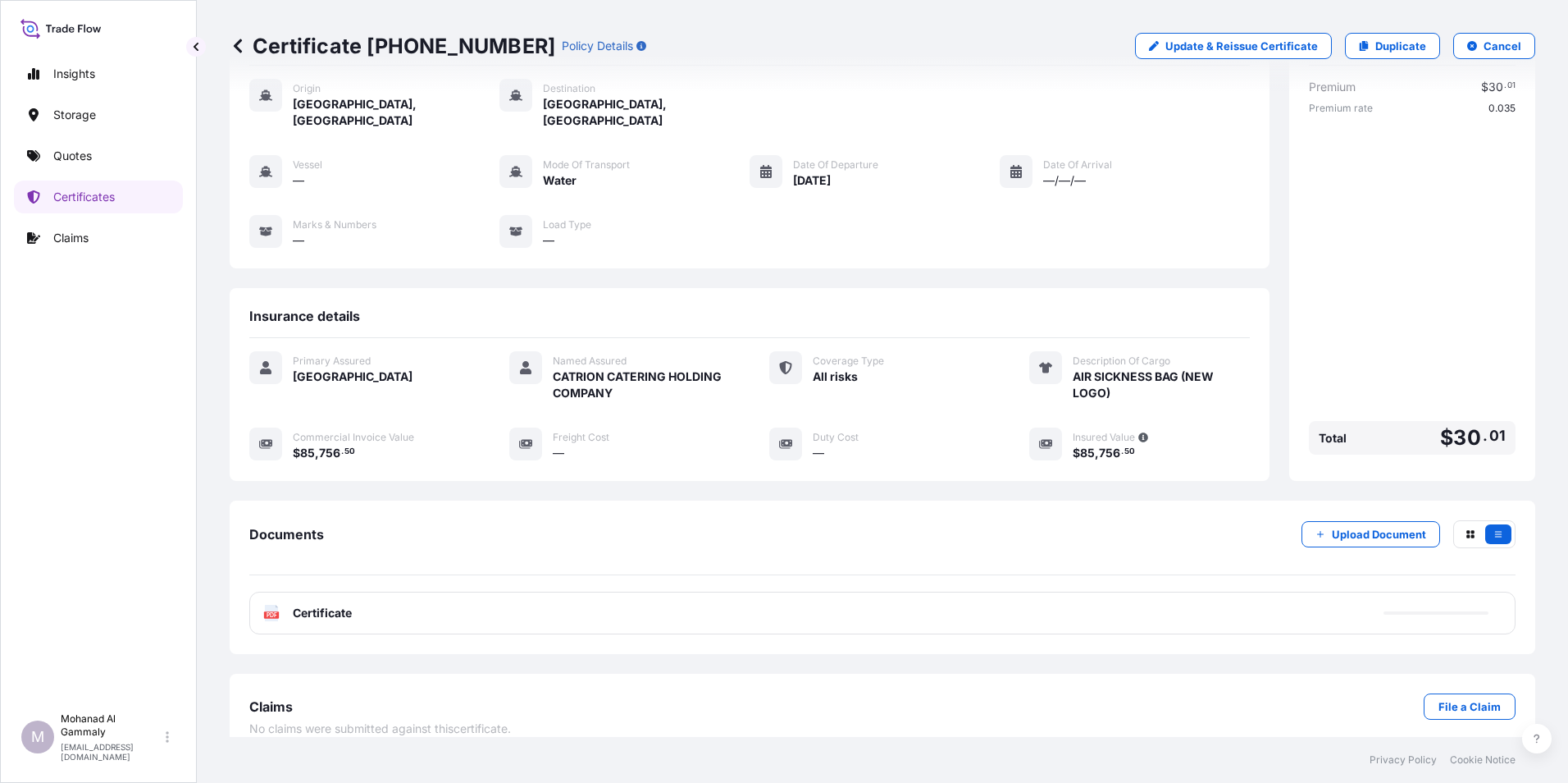
scroll to position [76, 0]
